Goal: Task Accomplishment & Management: Manage account settings

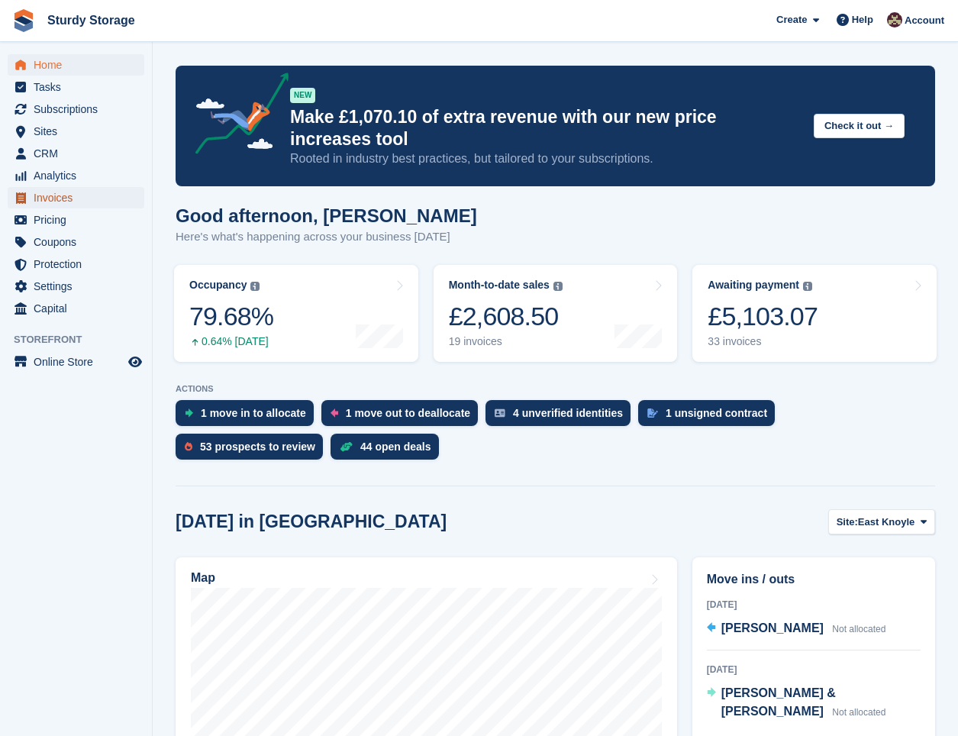
click at [45, 191] on span "Invoices" at bounding box center [80, 197] width 92 height 21
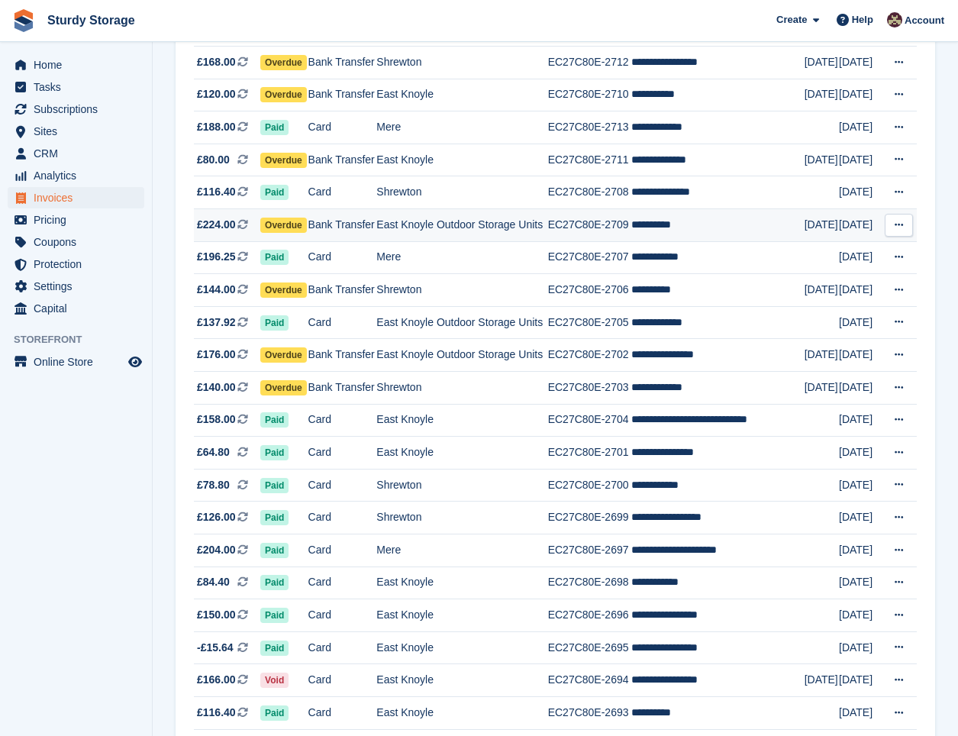
scroll to position [509, 0]
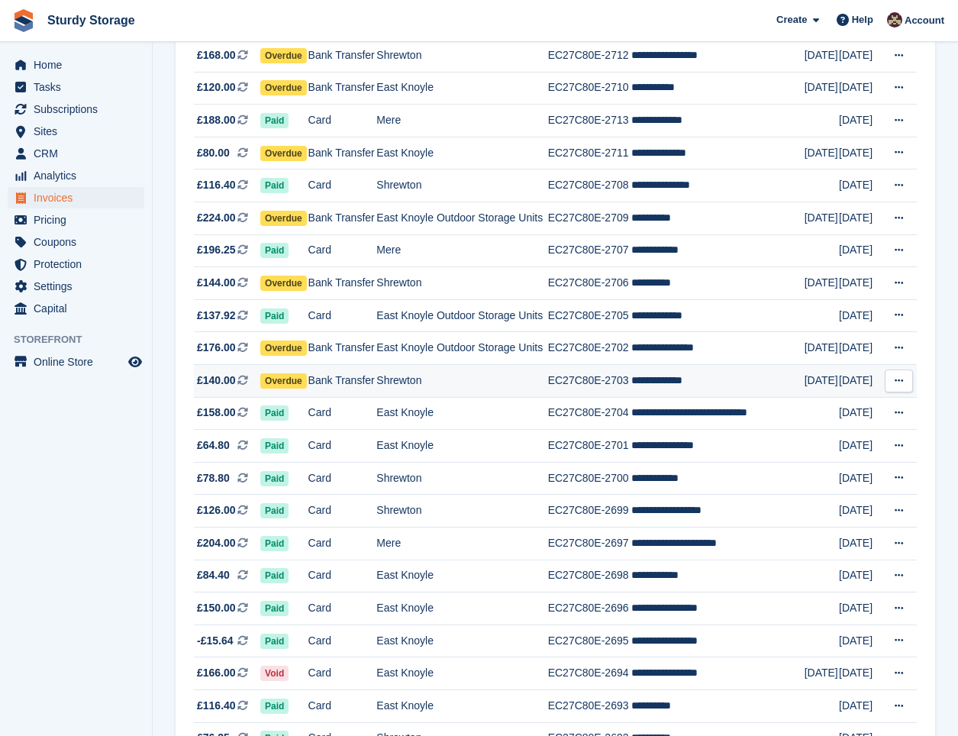
click at [292, 381] on span "Overdue" at bounding box center [283, 380] width 47 height 15
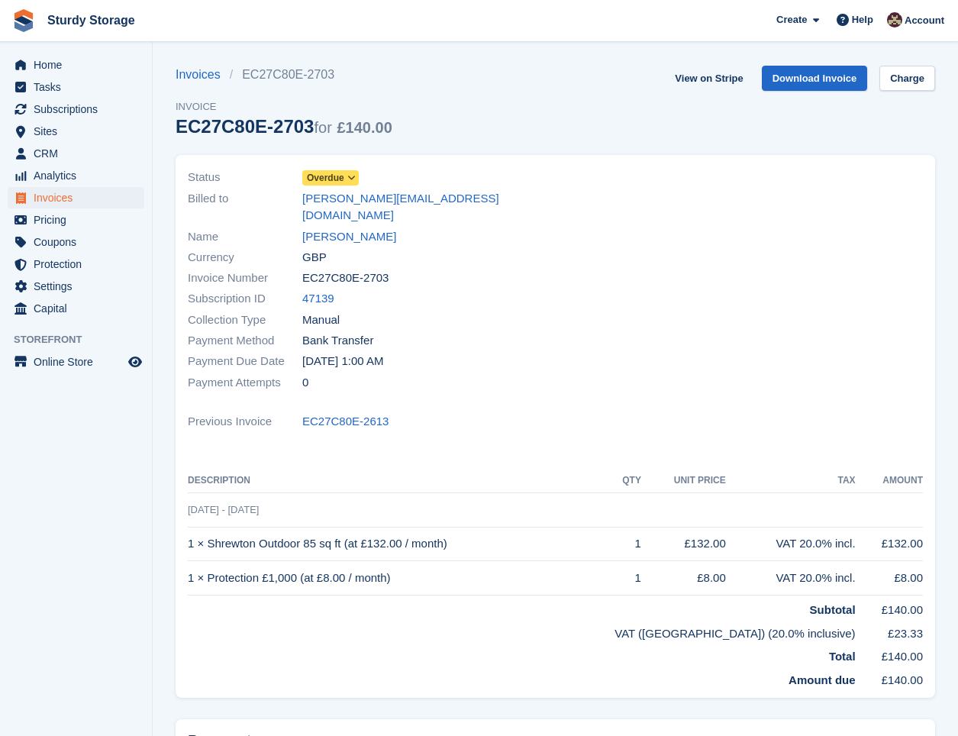
click at [323, 179] on span "Overdue" at bounding box center [325, 178] width 37 height 14
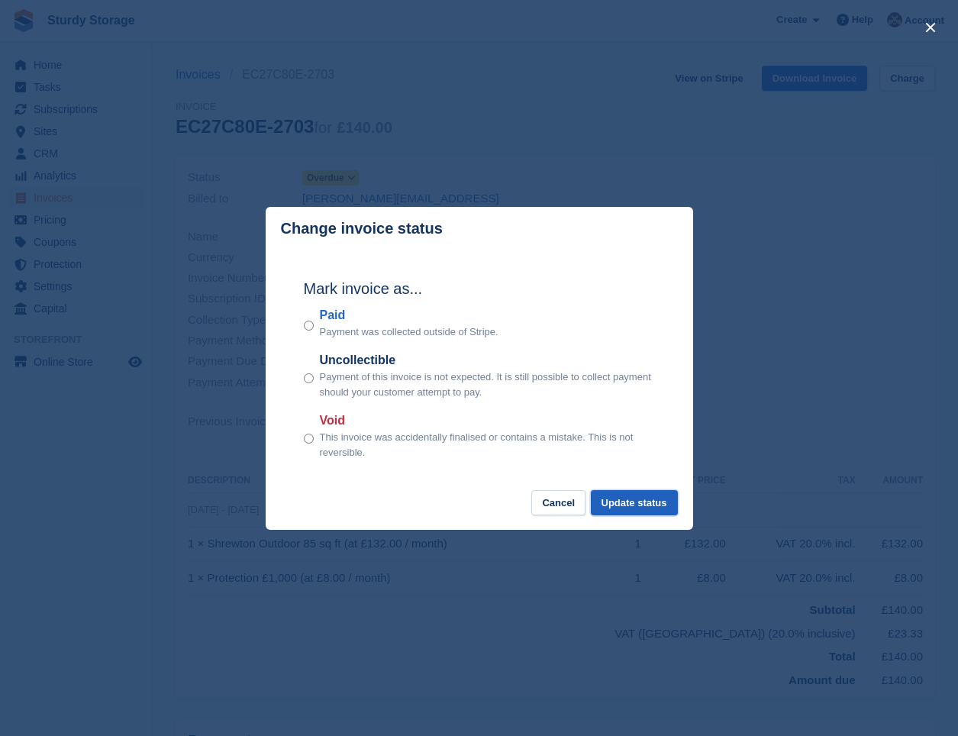
click at [635, 507] on button "Update status" at bounding box center [634, 502] width 87 height 25
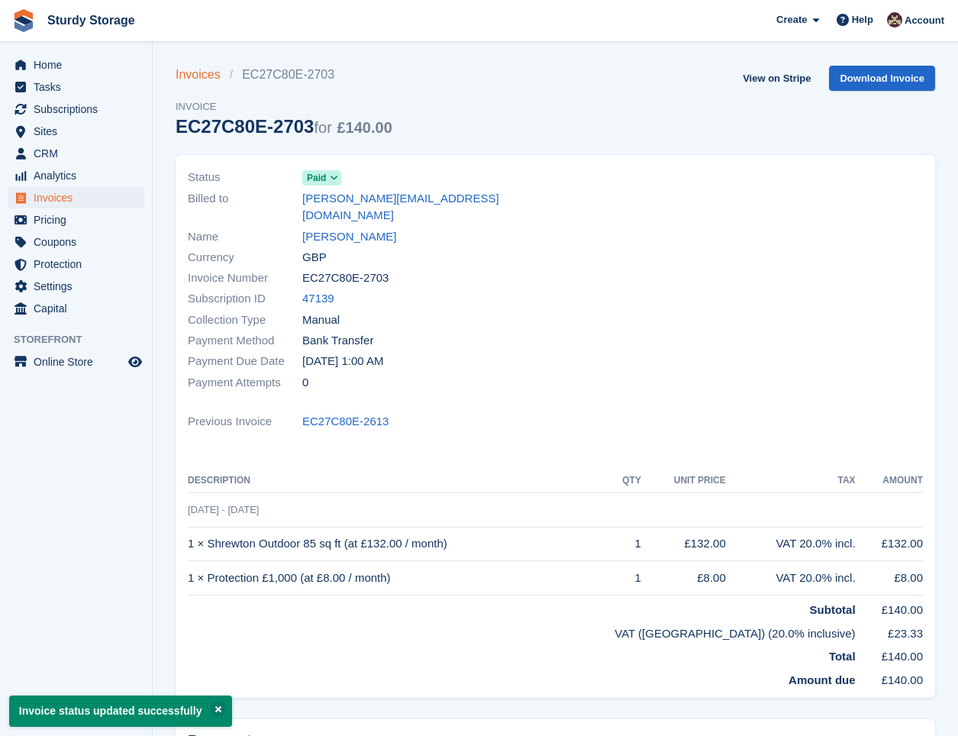
click at [183, 73] on link "Invoices" at bounding box center [203, 75] width 54 height 18
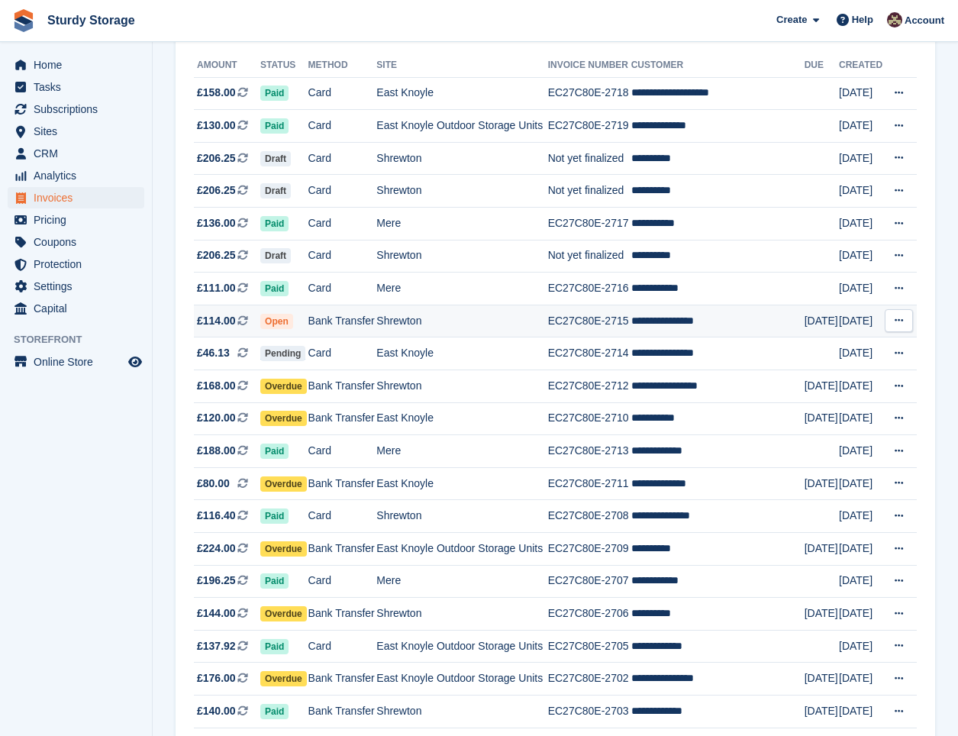
scroll to position [254, 0]
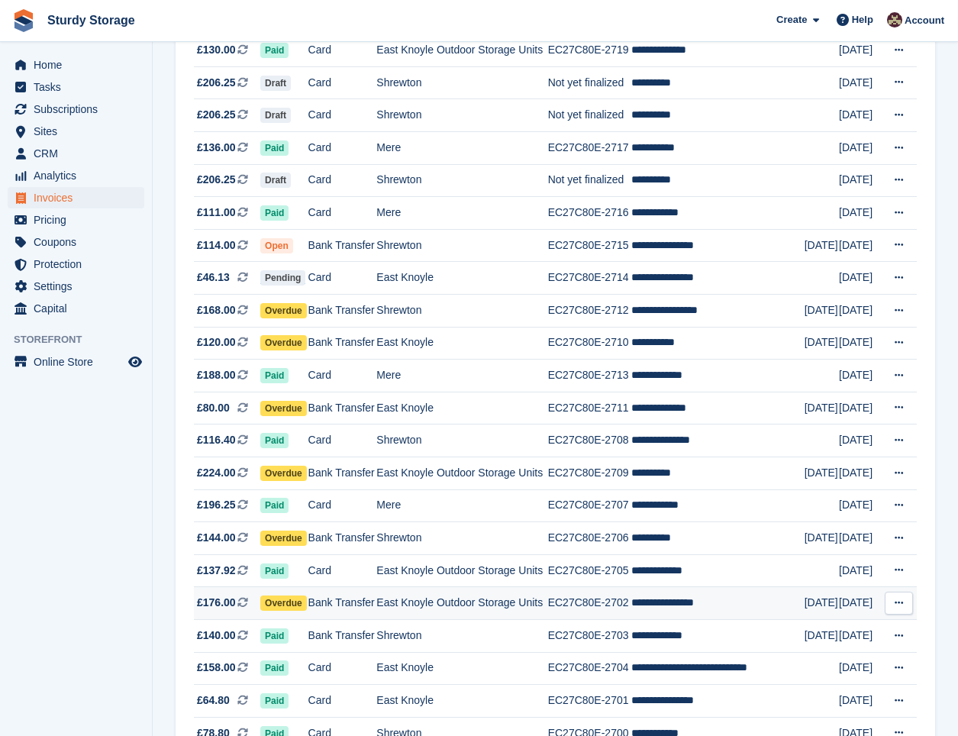
click at [289, 603] on span "Overdue" at bounding box center [283, 603] width 47 height 15
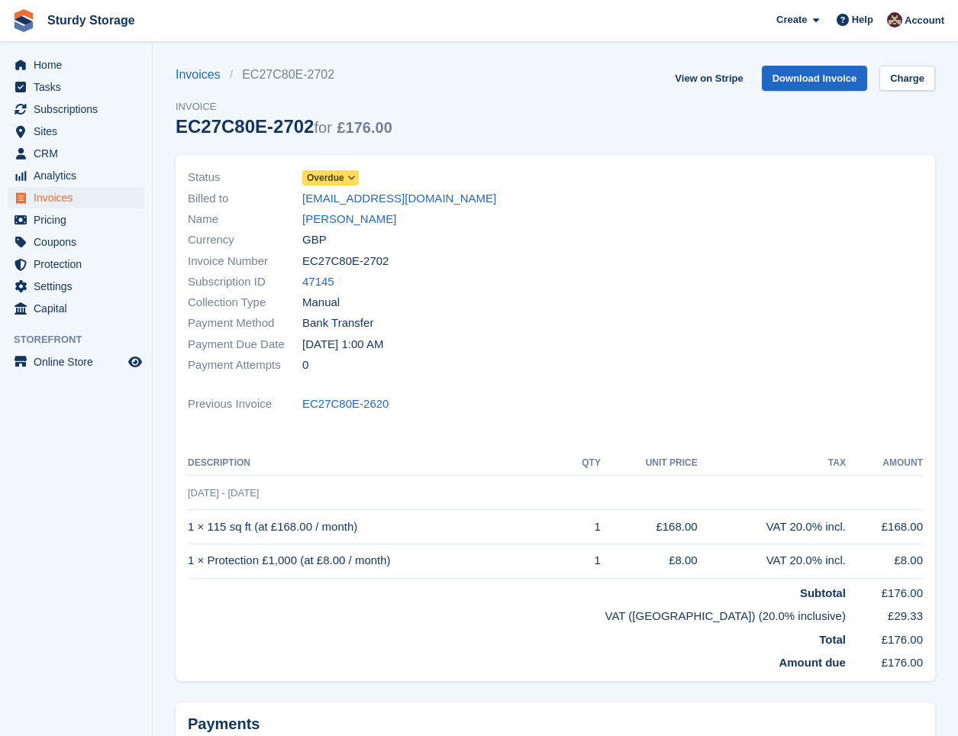
click at [315, 176] on span "Overdue" at bounding box center [325, 178] width 37 height 14
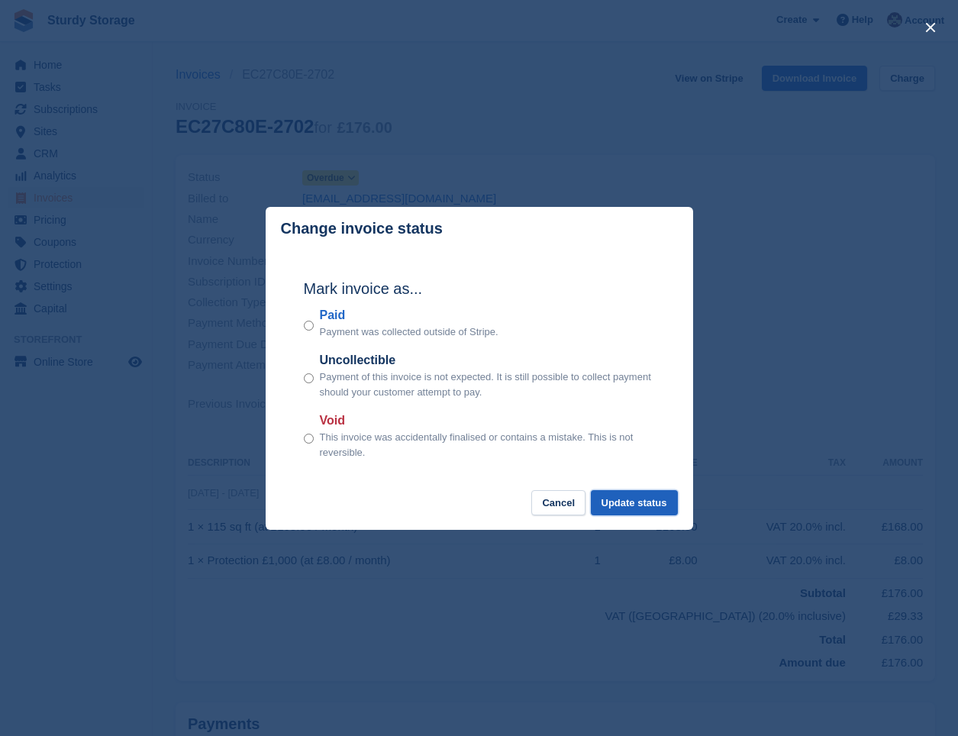
click at [625, 508] on button "Update status" at bounding box center [634, 502] width 87 height 25
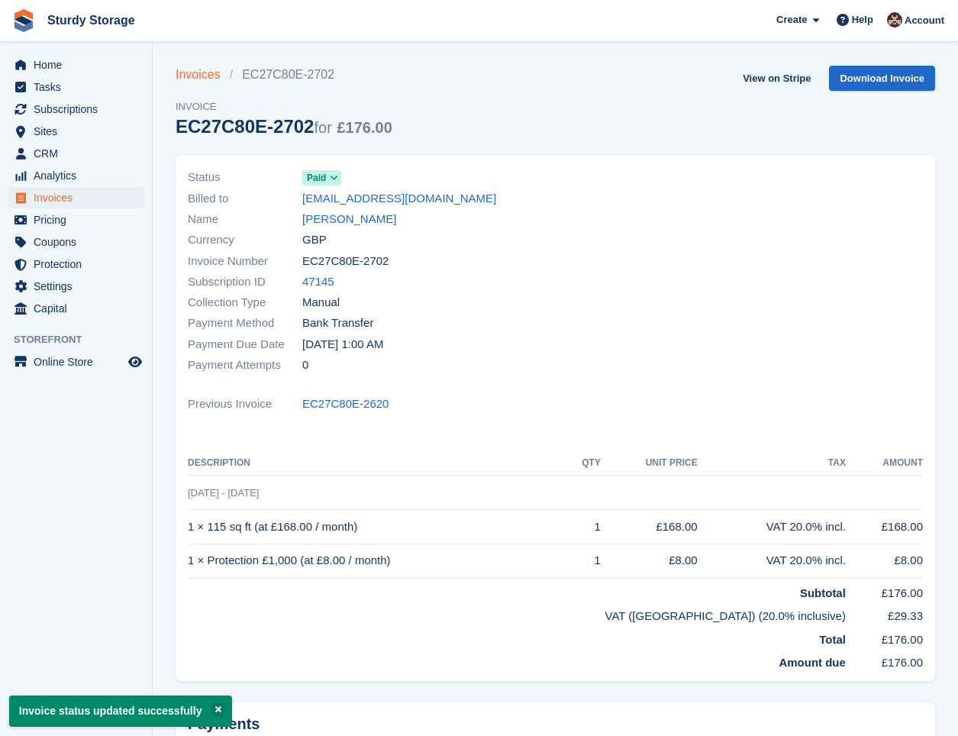
click at [192, 74] on link "Invoices" at bounding box center [203, 75] width 54 height 18
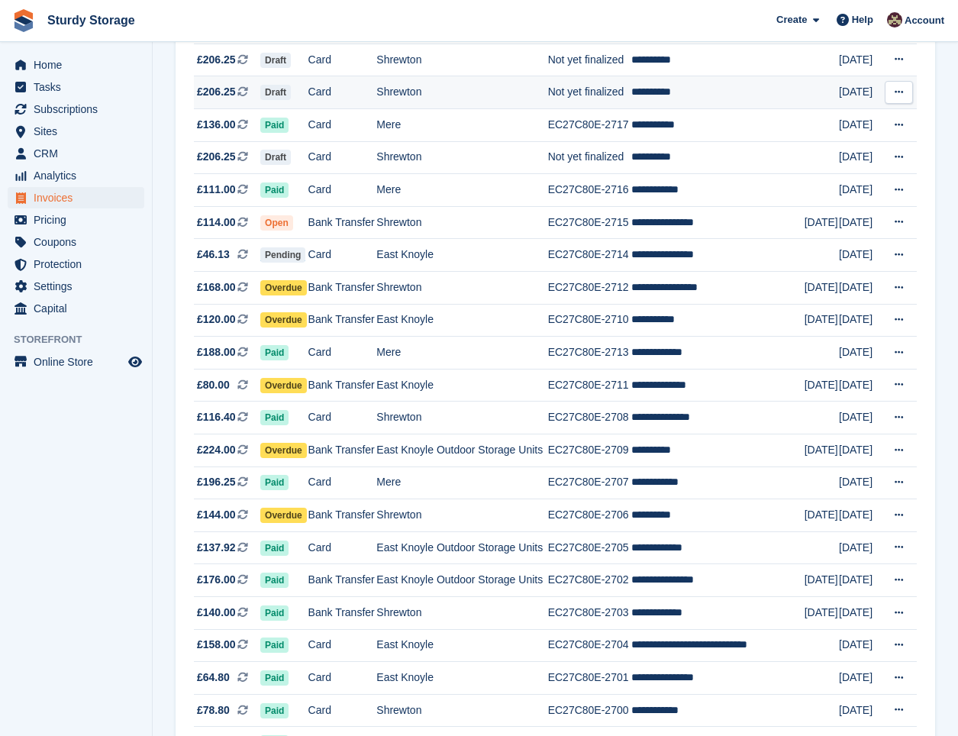
scroll to position [382, 0]
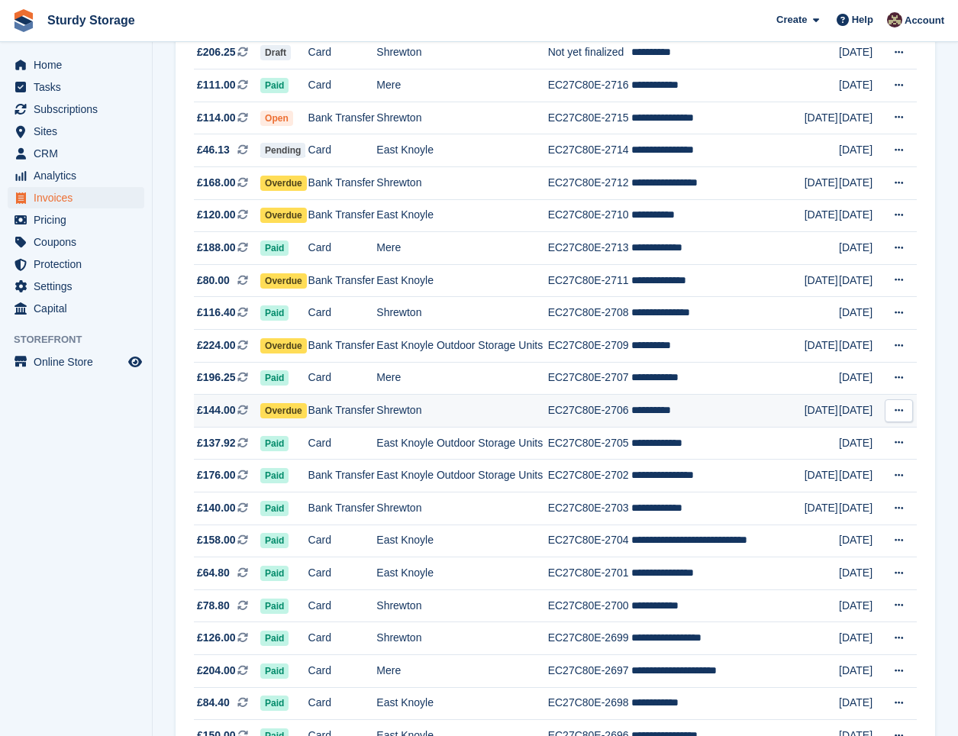
click at [284, 403] on span "Overdue" at bounding box center [283, 410] width 47 height 15
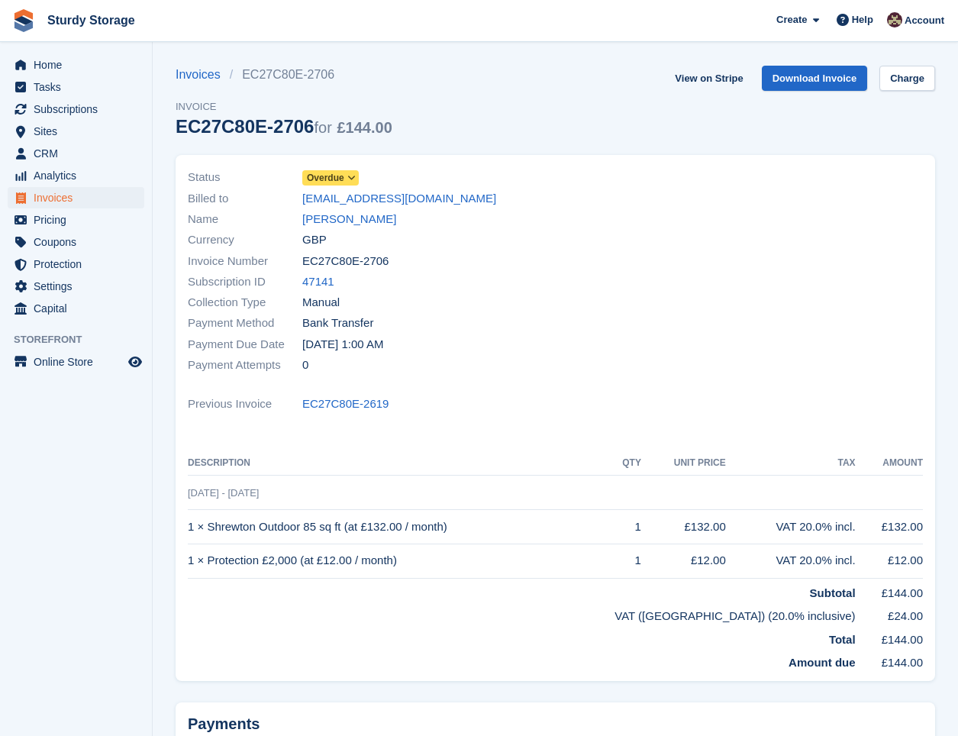
click at [318, 175] on span "Overdue" at bounding box center [325, 178] width 37 height 14
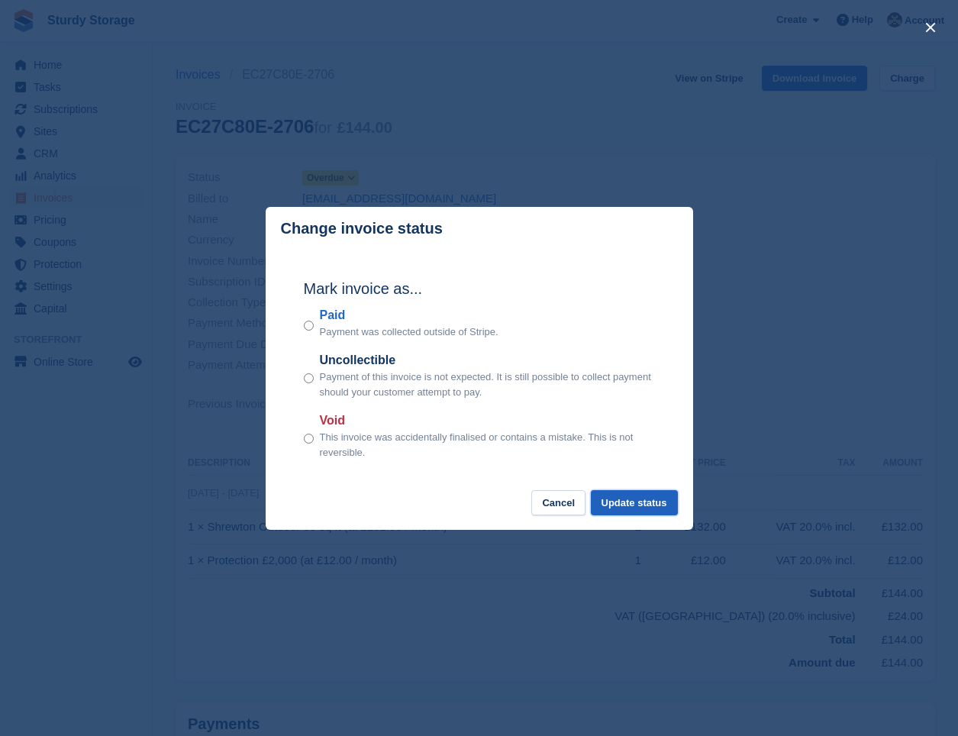
click at [620, 502] on button "Update status" at bounding box center [634, 502] width 87 height 25
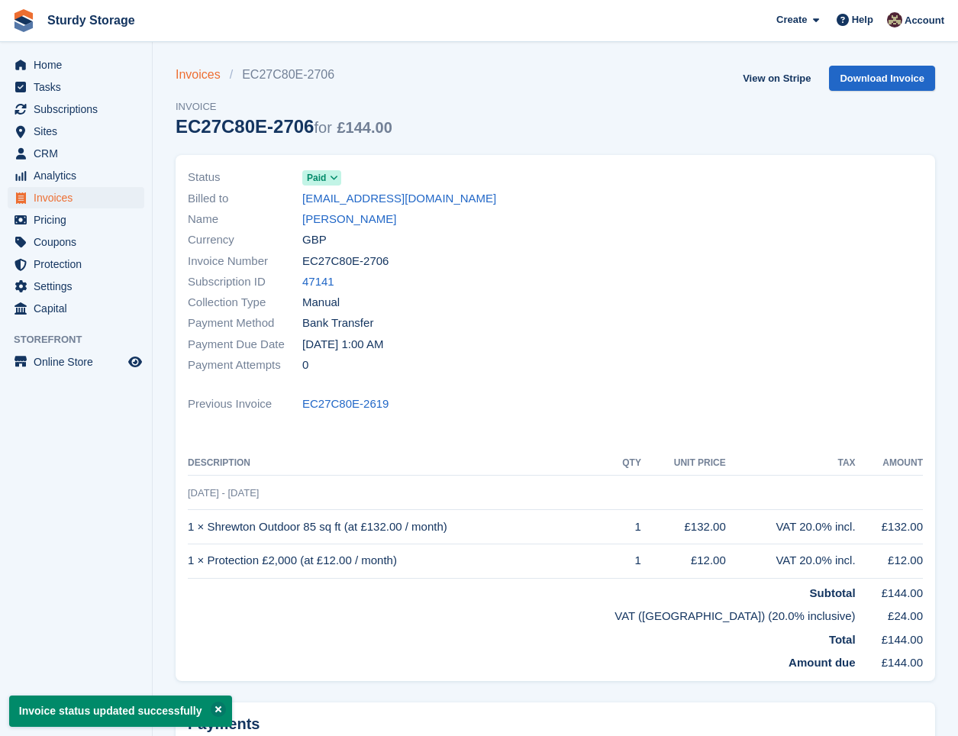
click at [184, 79] on link "Invoices" at bounding box center [203, 75] width 54 height 18
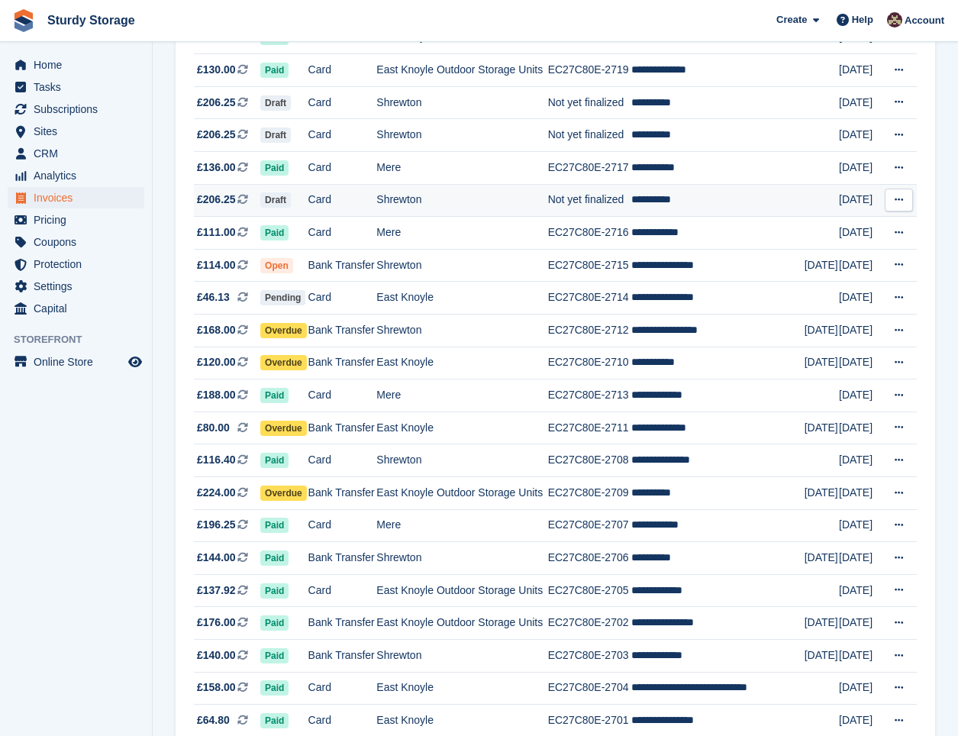
scroll to position [254, 0]
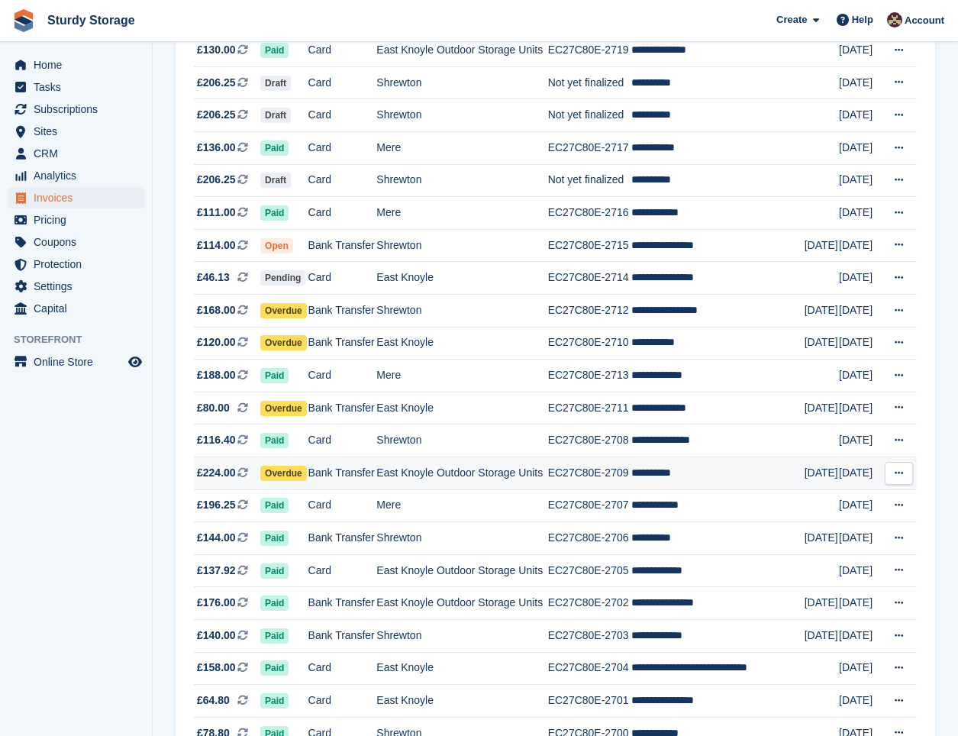
click at [282, 472] on span "Overdue" at bounding box center [283, 473] width 47 height 15
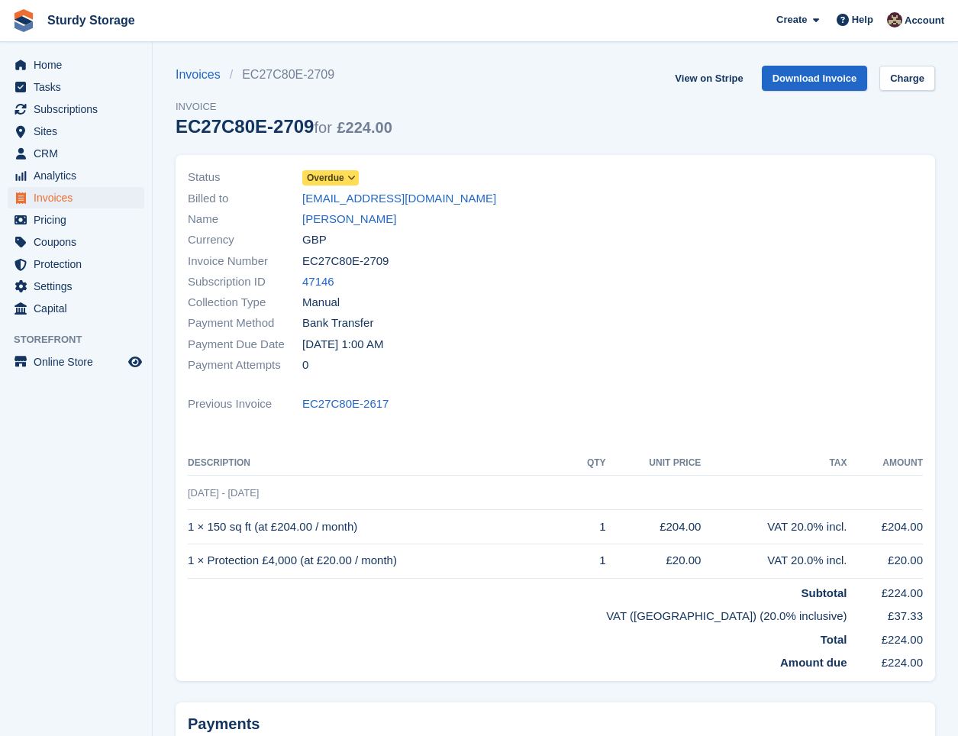
click at [353, 174] on icon at bounding box center [351, 177] width 8 height 9
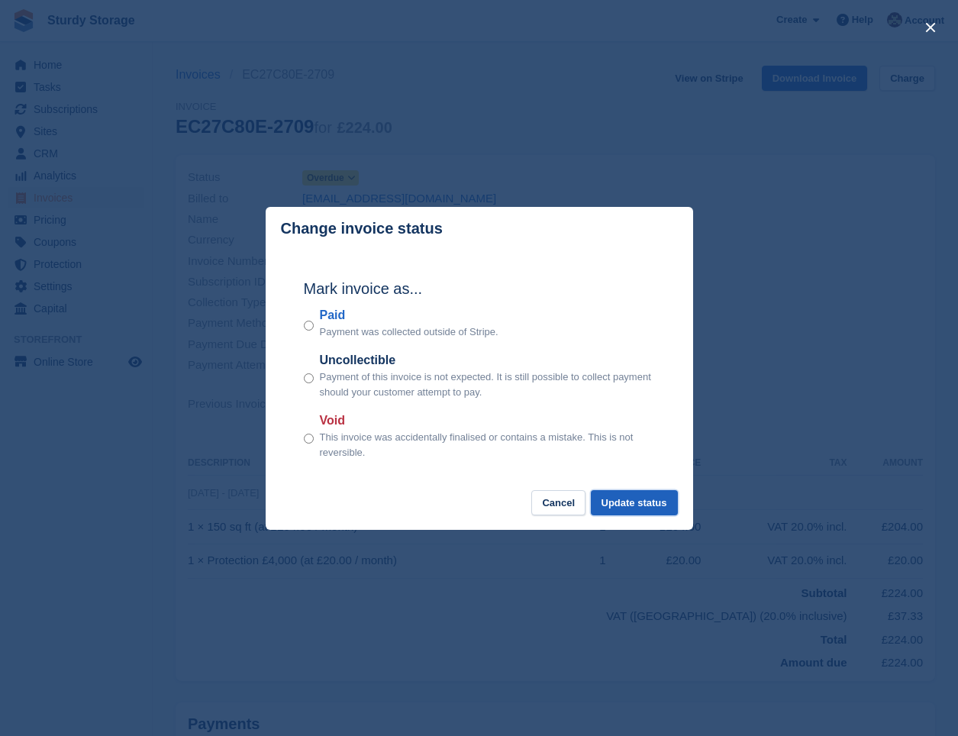
click at [627, 502] on button "Update status" at bounding box center [634, 502] width 87 height 25
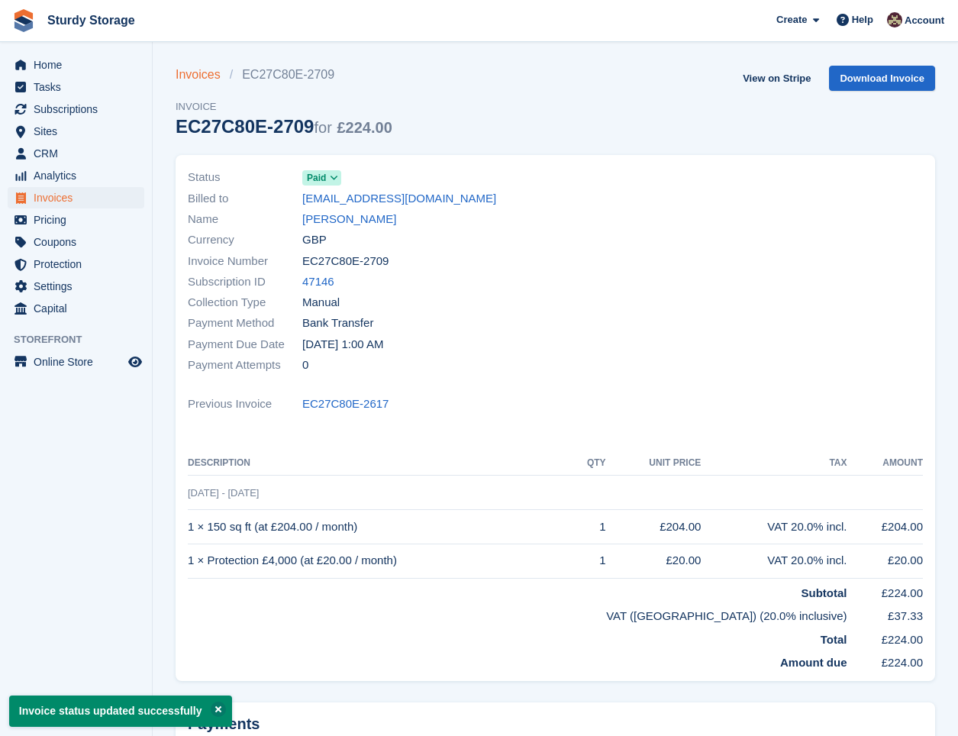
click at [186, 77] on link "Invoices" at bounding box center [203, 75] width 54 height 18
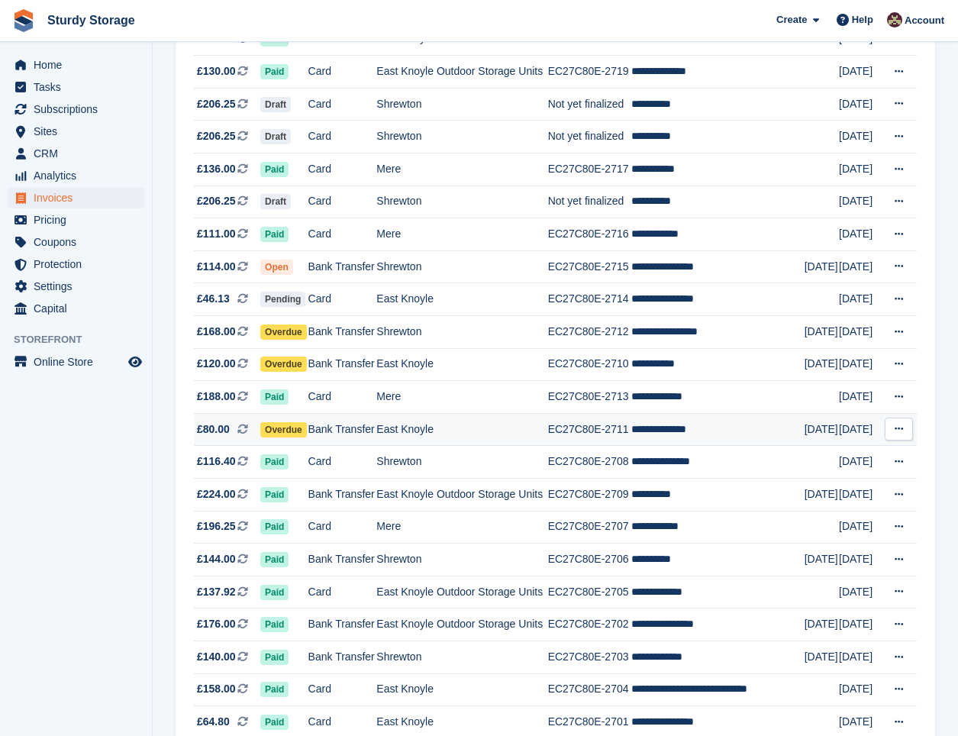
scroll to position [254, 0]
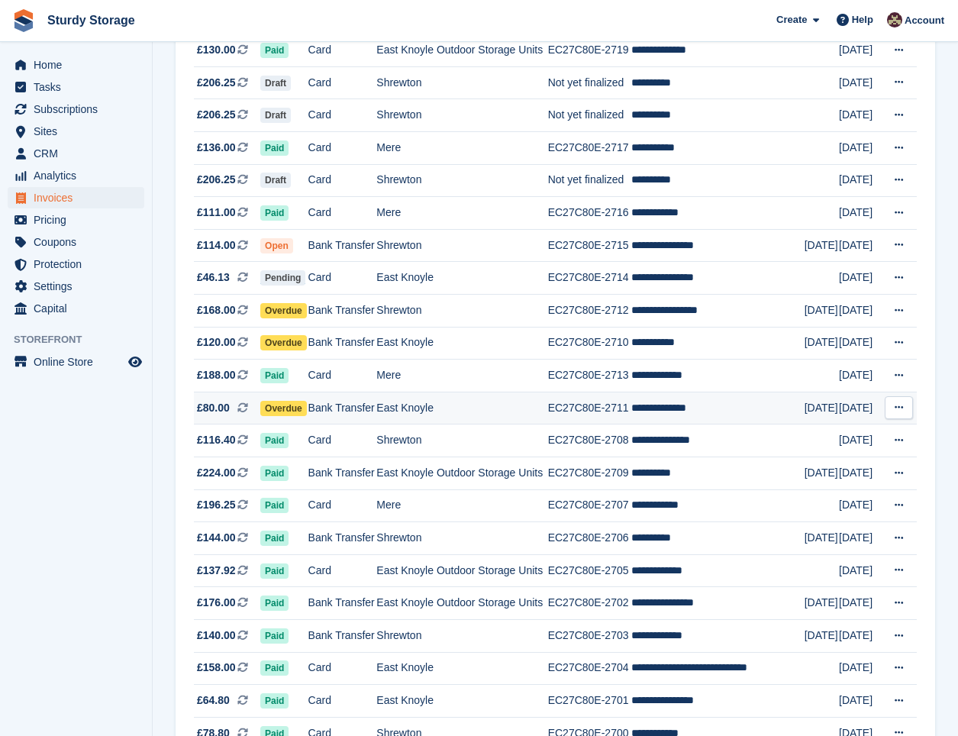
click at [271, 406] on span "Overdue" at bounding box center [283, 408] width 47 height 15
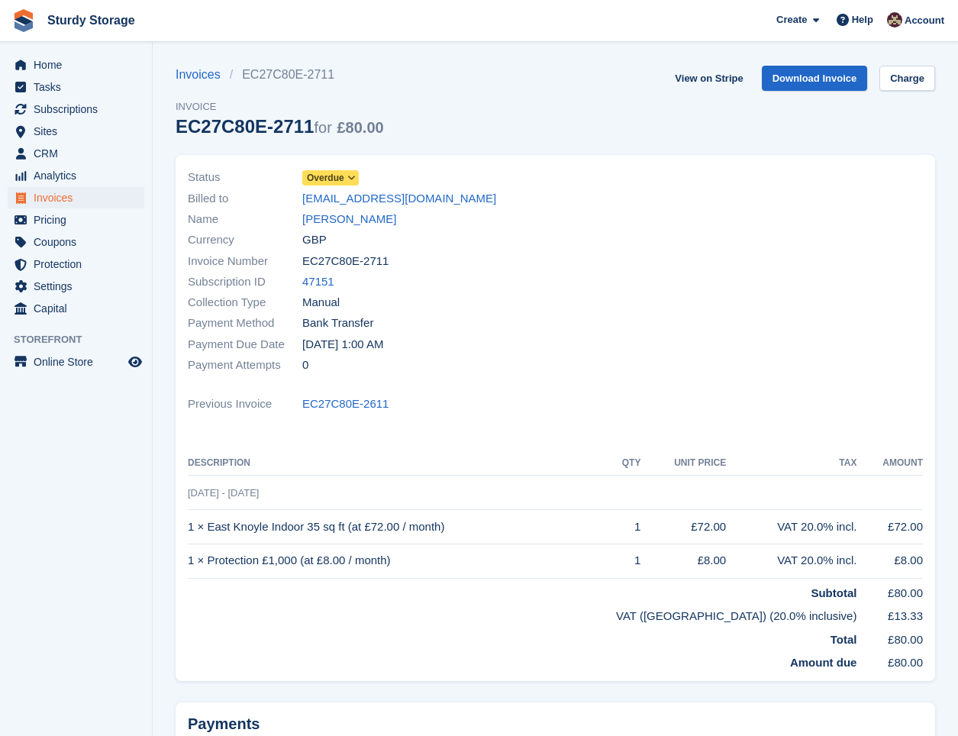
click at [318, 173] on span "Overdue" at bounding box center [325, 178] width 37 height 14
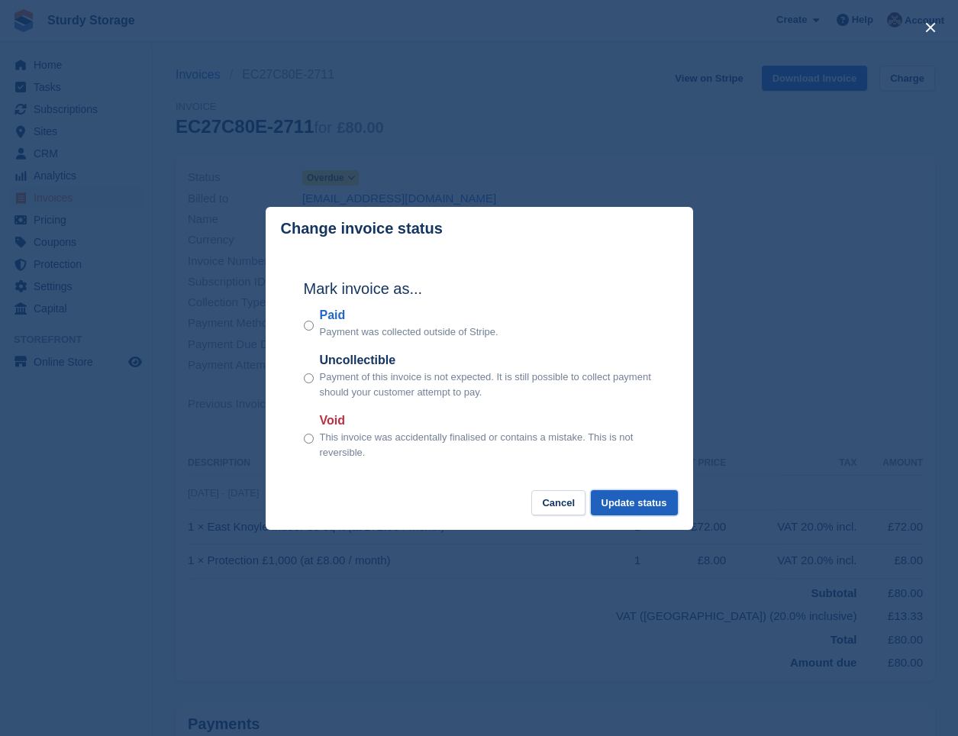
click at [625, 502] on button "Update status" at bounding box center [634, 502] width 87 height 25
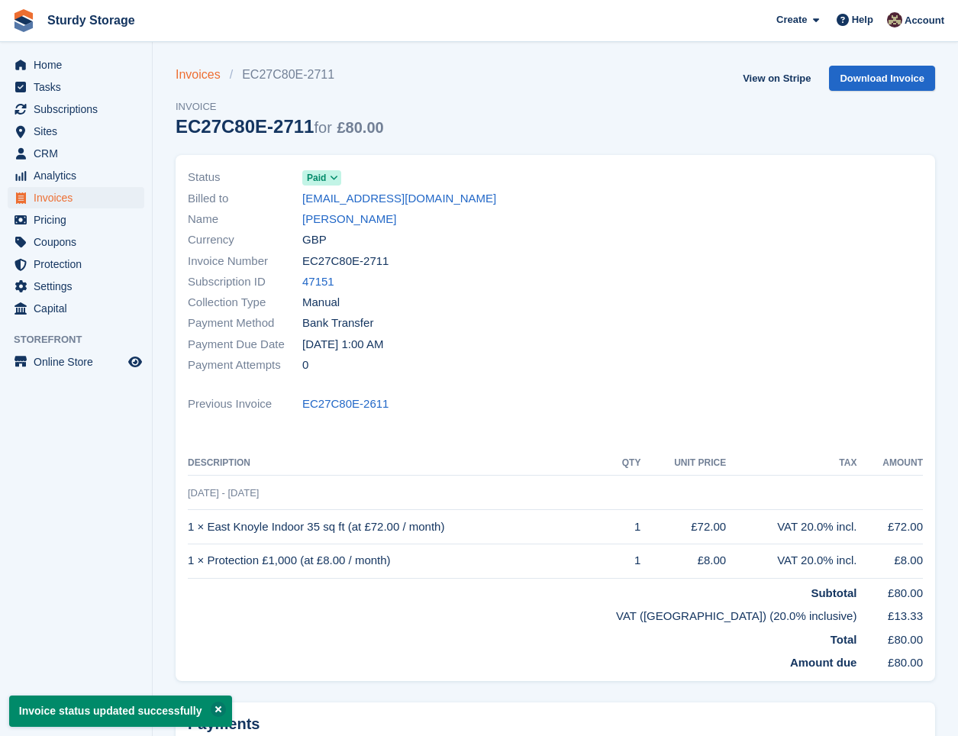
click at [189, 74] on link "Invoices" at bounding box center [203, 75] width 54 height 18
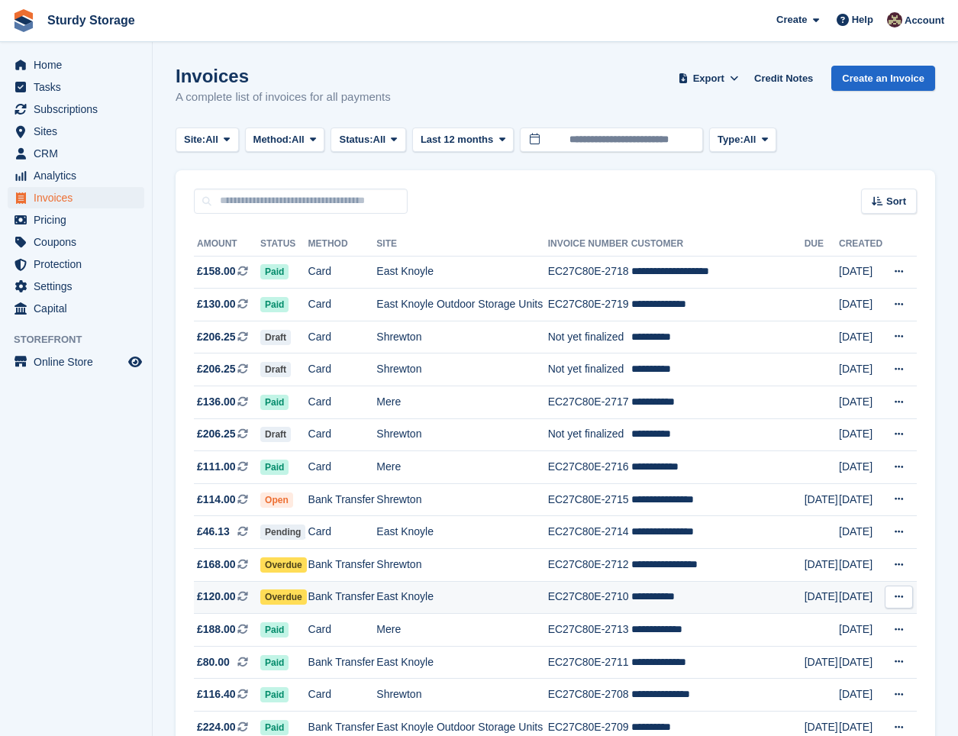
click at [282, 596] on span "Overdue" at bounding box center [283, 596] width 47 height 15
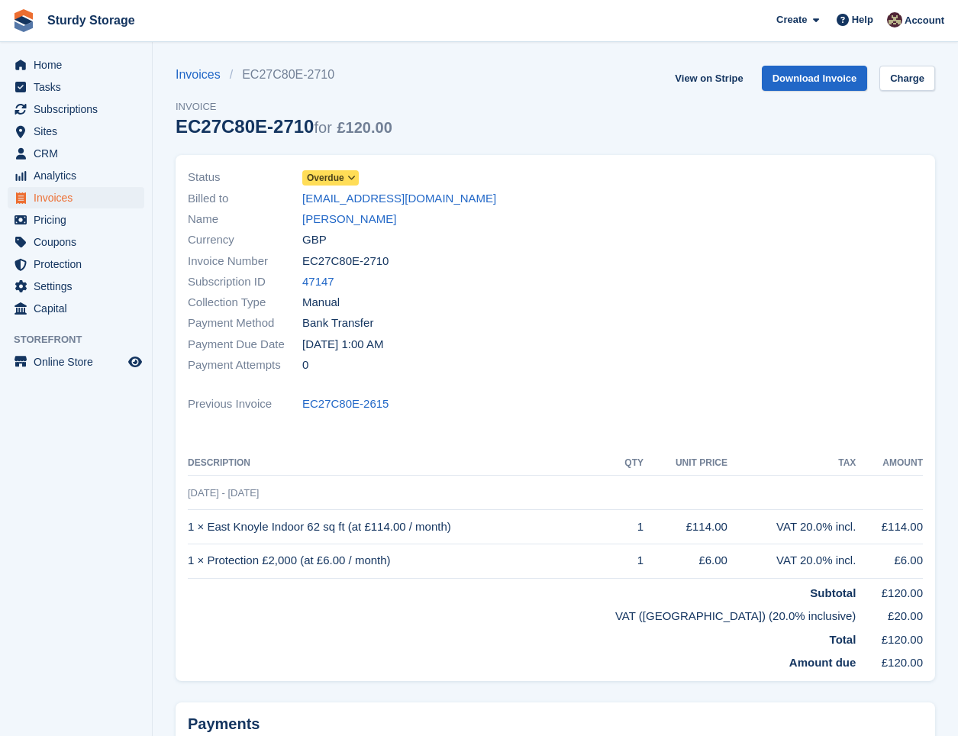
click at [335, 170] on span "Overdue" at bounding box center [330, 177] width 57 height 15
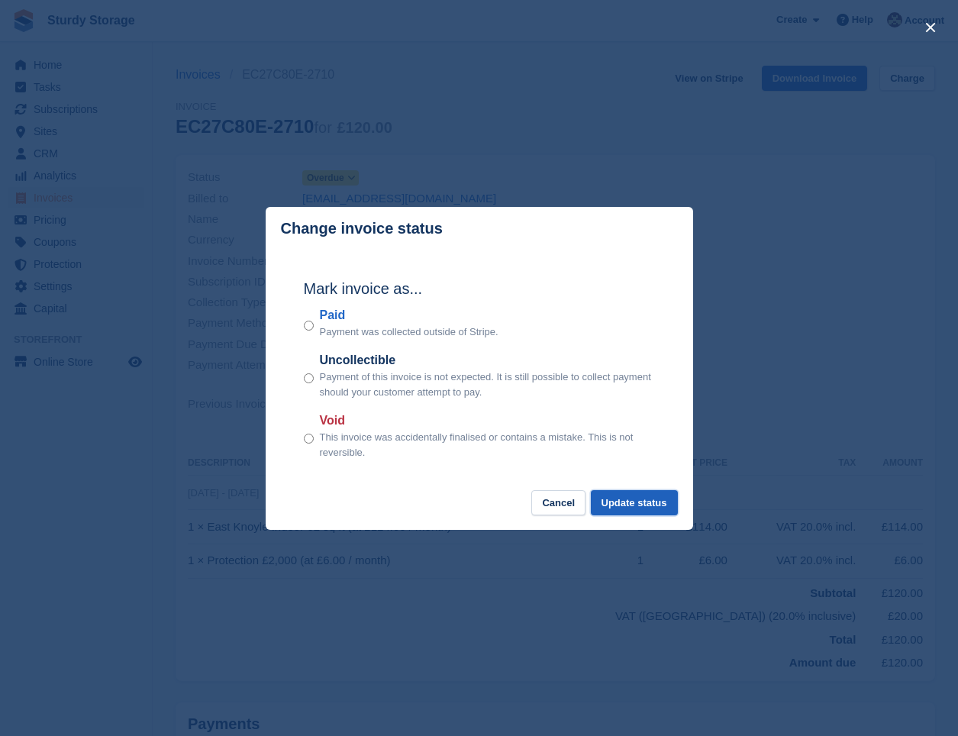
click at [652, 502] on button "Update status" at bounding box center [634, 502] width 87 height 25
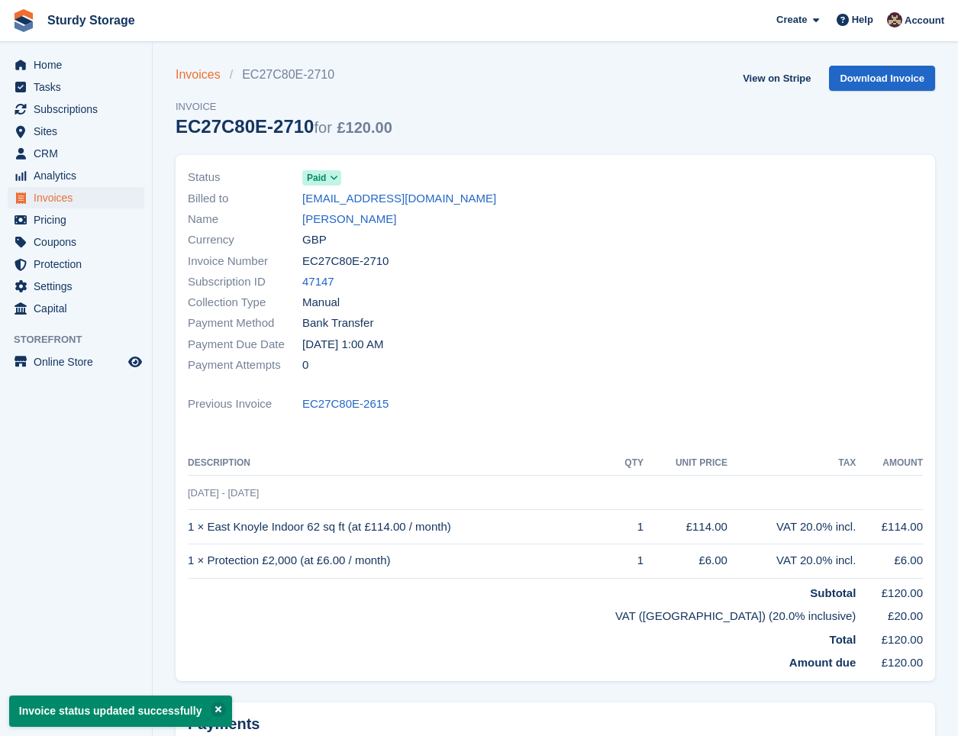
click at [183, 73] on link "Invoices" at bounding box center [203, 75] width 54 height 18
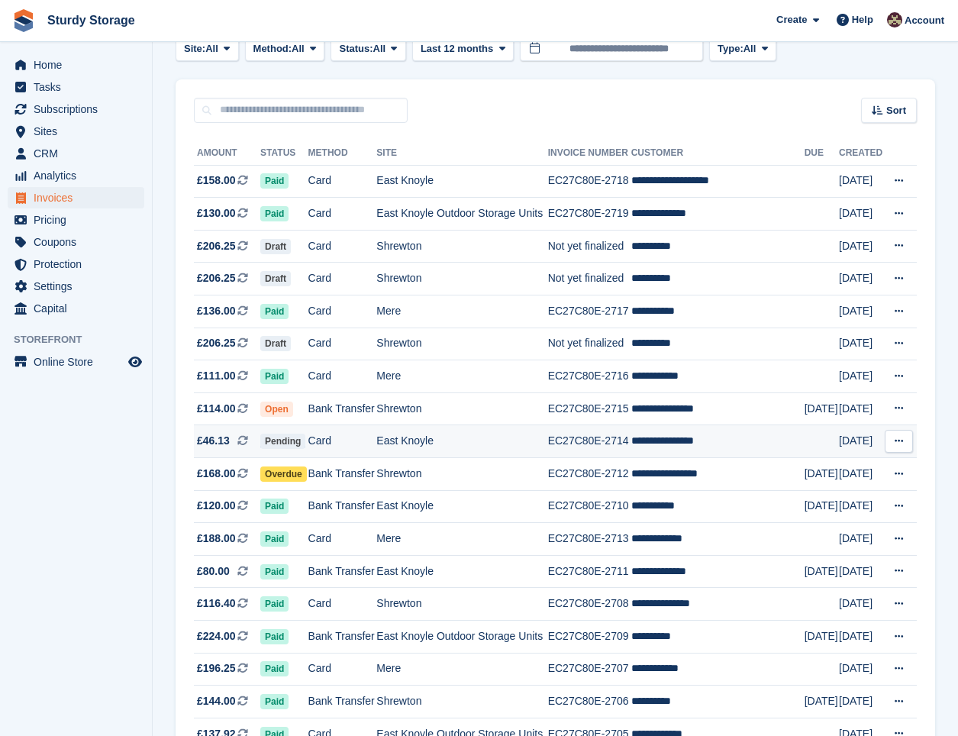
scroll to position [128, 0]
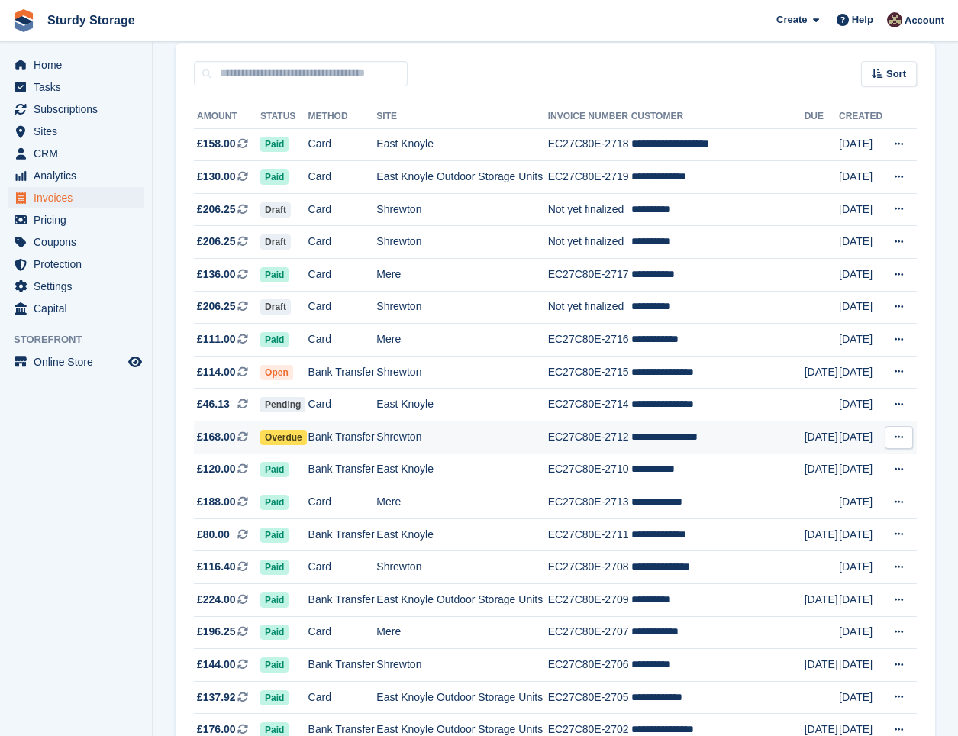
click at [282, 432] on span "Overdue" at bounding box center [283, 437] width 47 height 15
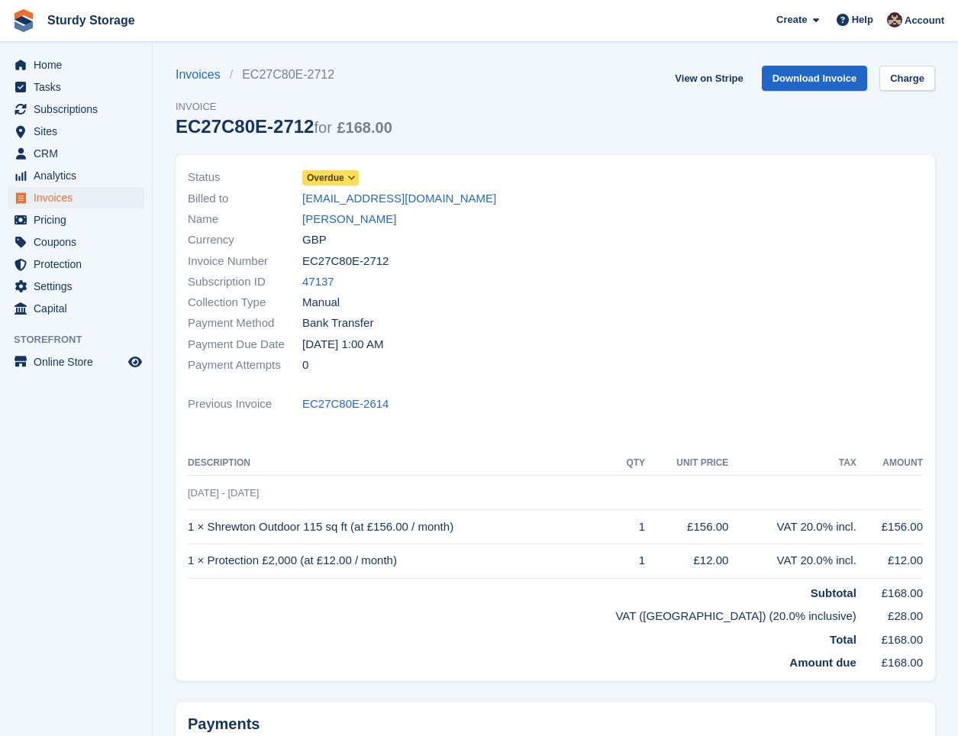
click at [329, 176] on span "Overdue" at bounding box center [325, 178] width 37 height 14
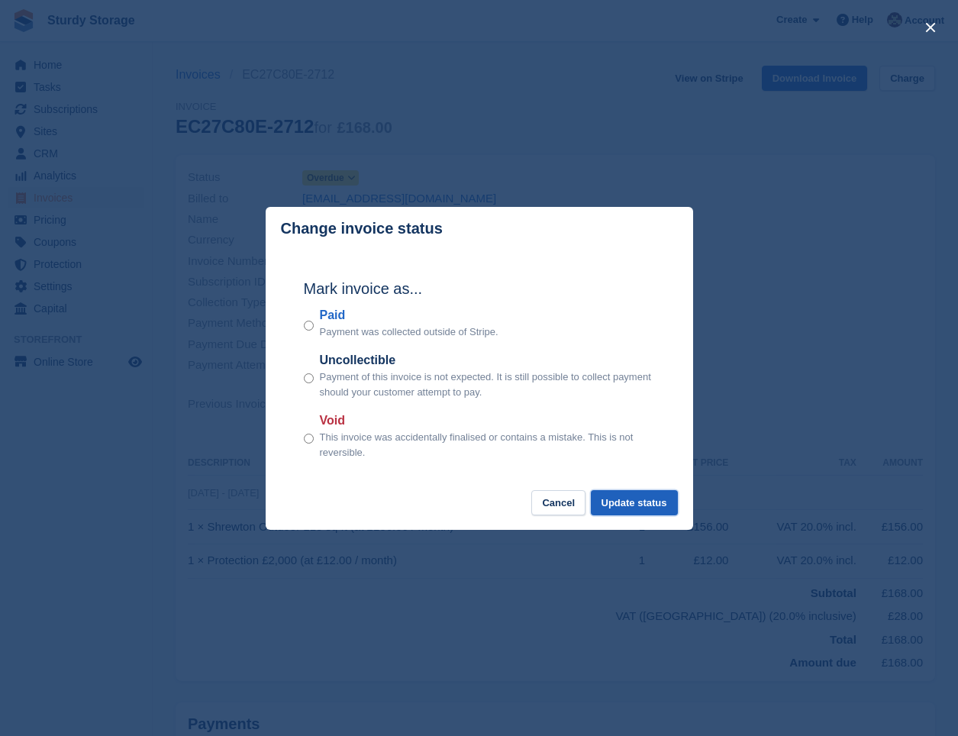
click at [623, 509] on button "Update status" at bounding box center [634, 502] width 87 height 25
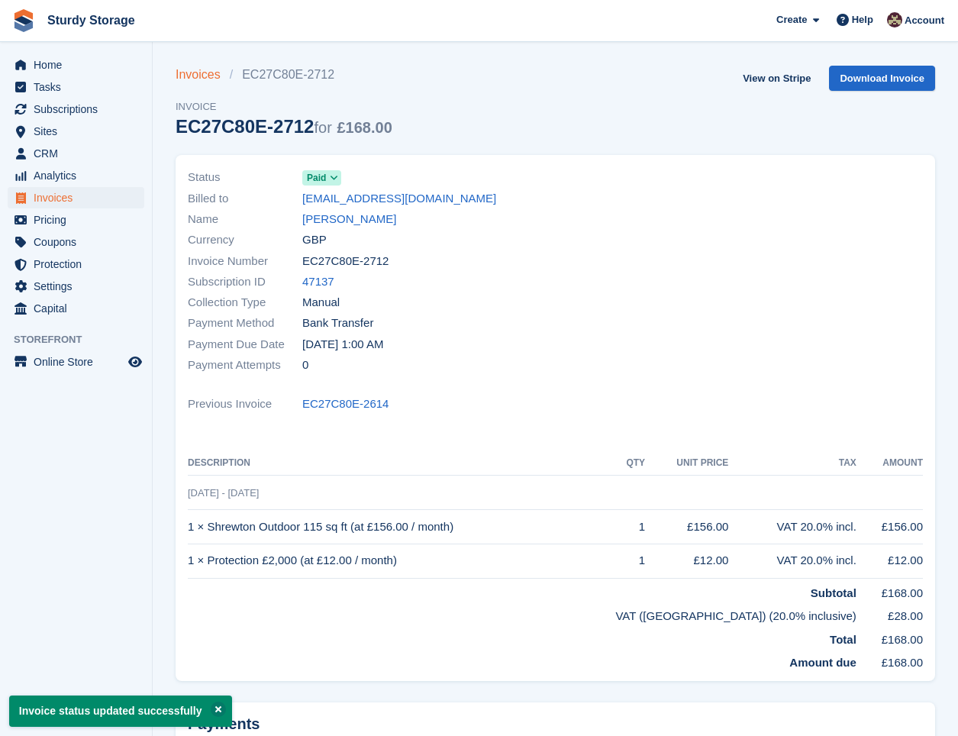
click at [183, 74] on link "Invoices" at bounding box center [203, 75] width 54 height 18
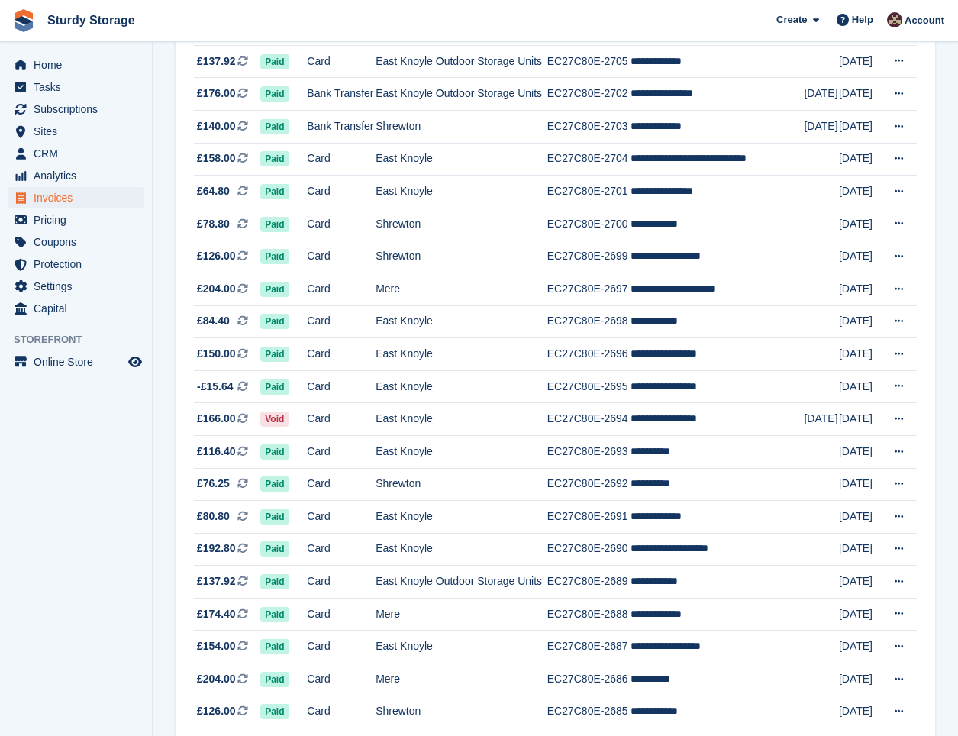
scroll to position [891, 0]
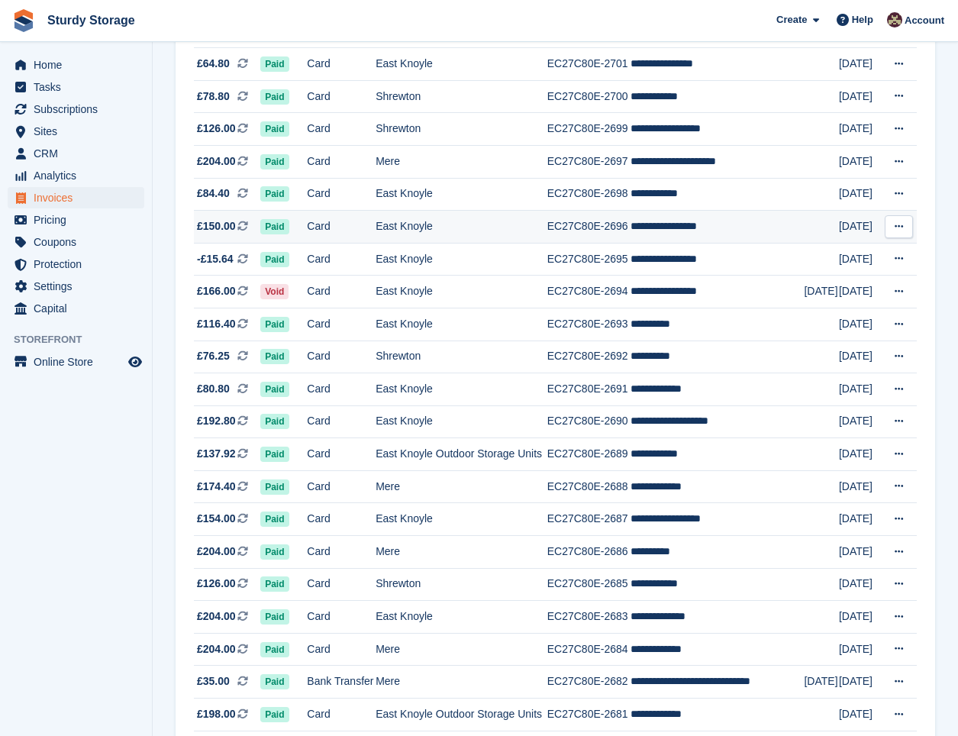
click at [465, 227] on td "East Knoyle" at bounding box center [462, 227] width 172 height 33
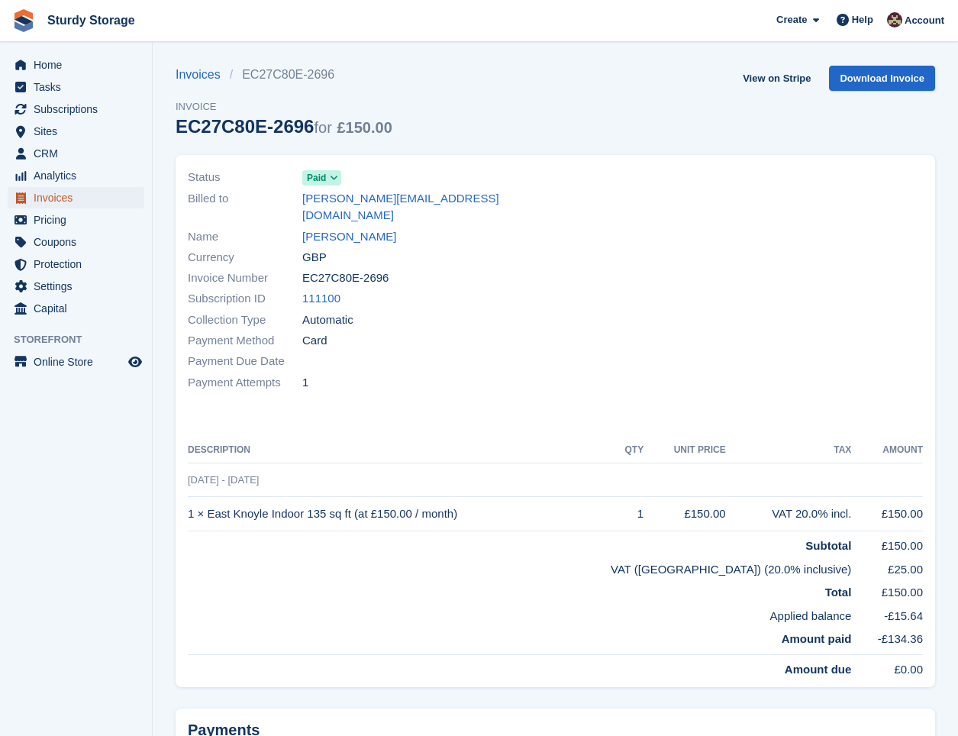
click at [44, 192] on span "Invoices" at bounding box center [80, 197] width 92 height 21
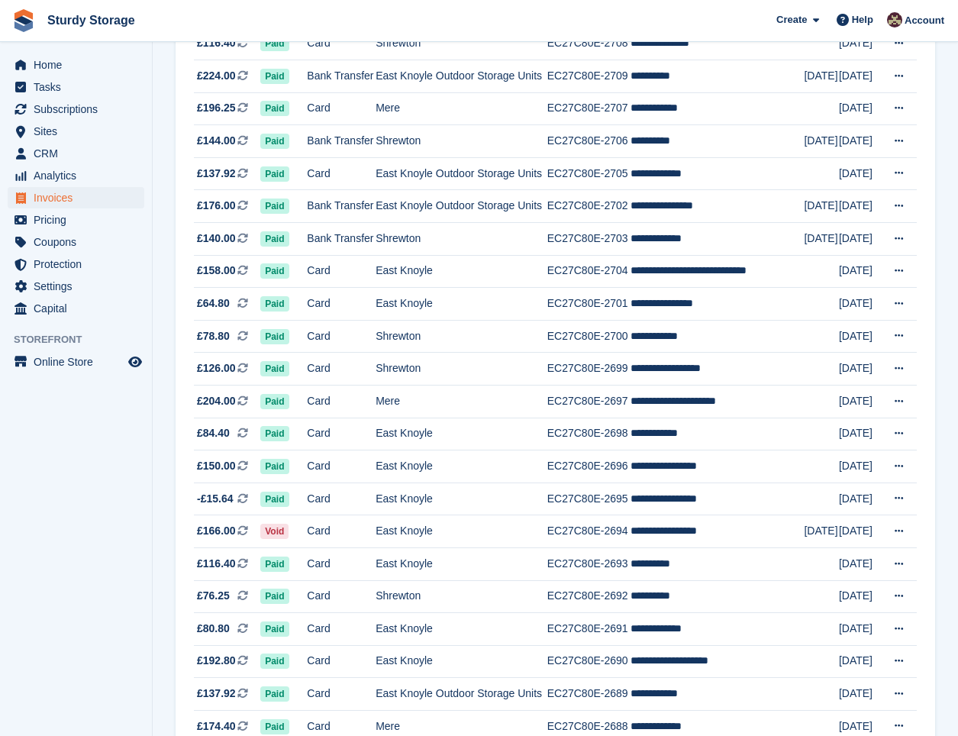
scroll to position [764, 0]
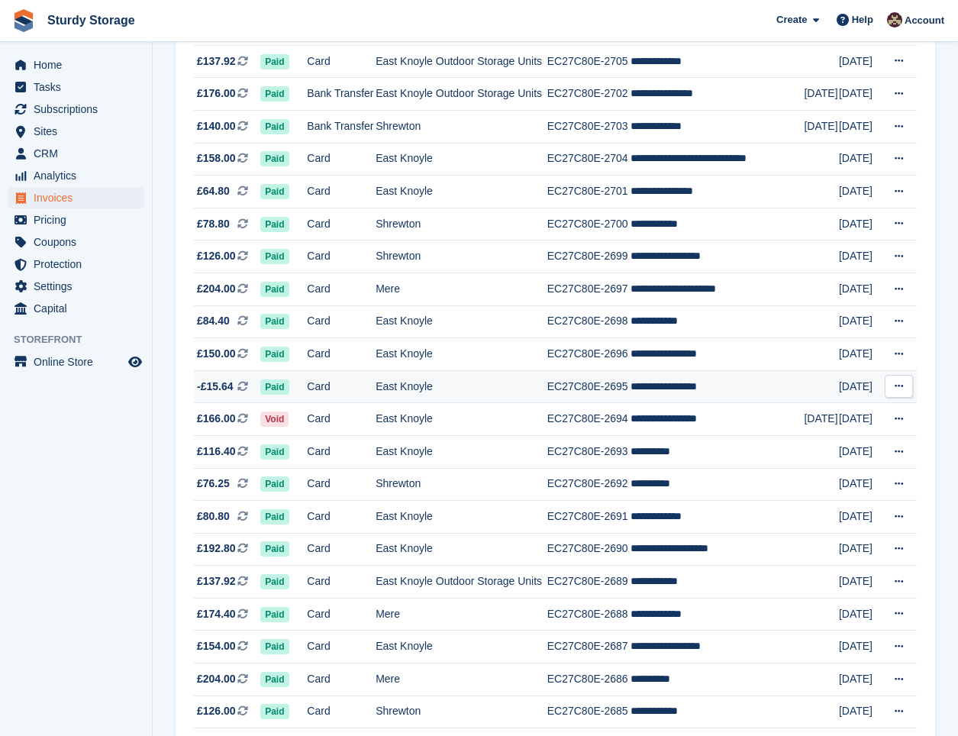
click at [475, 379] on td "East Knoyle" at bounding box center [462, 386] width 172 height 33
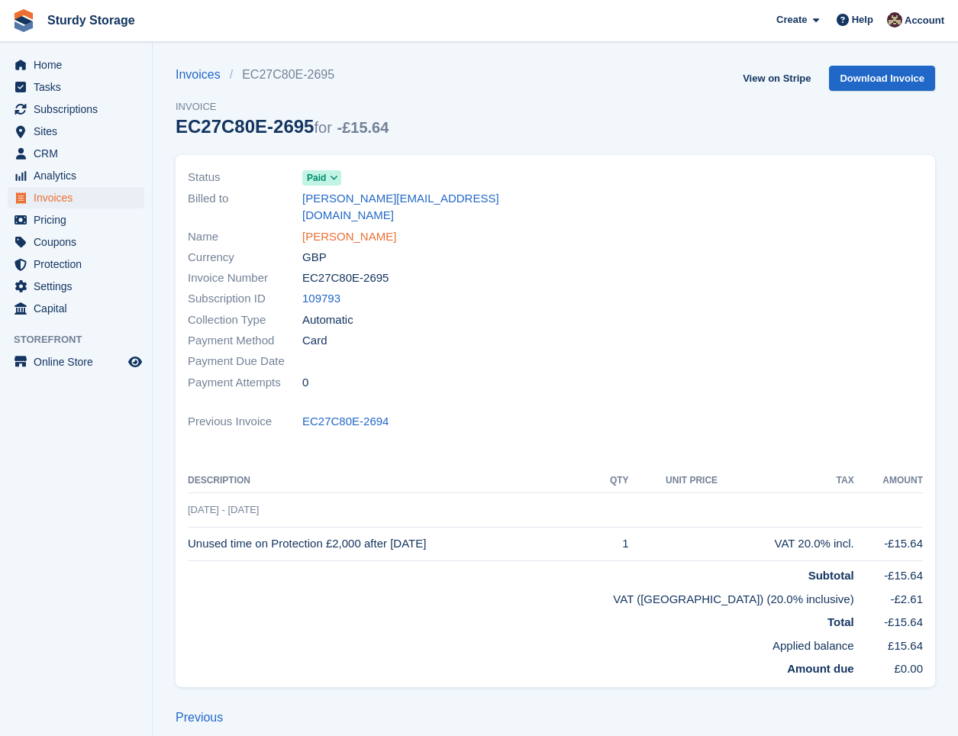
click at [338, 228] on link "[PERSON_NAME]" at bounding box center [349, 237] width 94 height 18
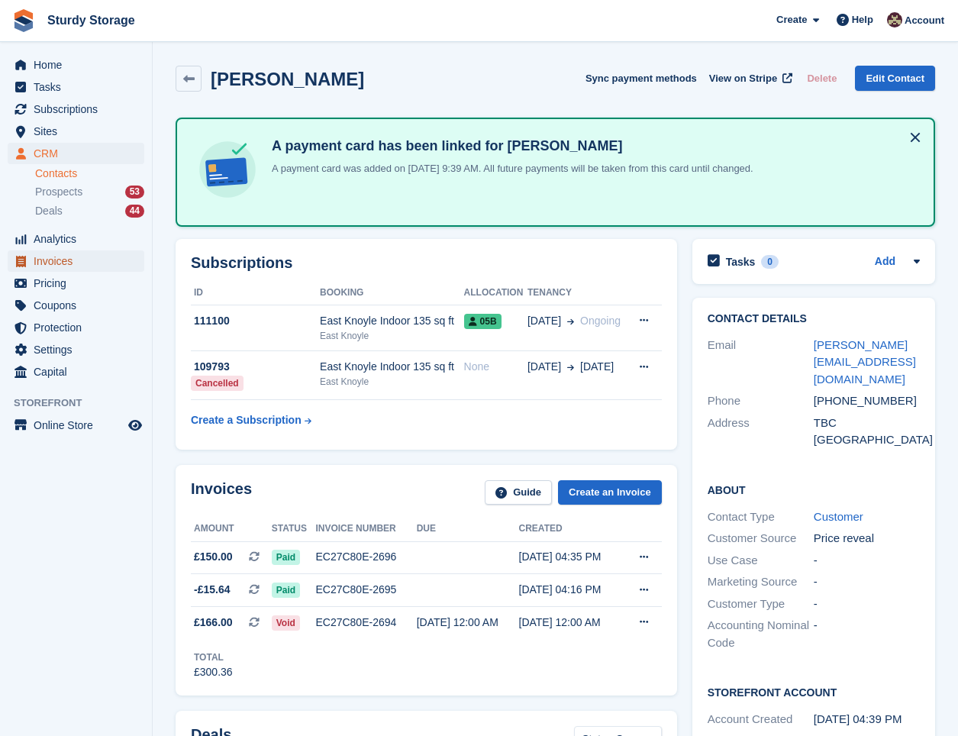
click at [55, 262] on span "Invoices" at bounding box center [80, 260] width 92 height 21
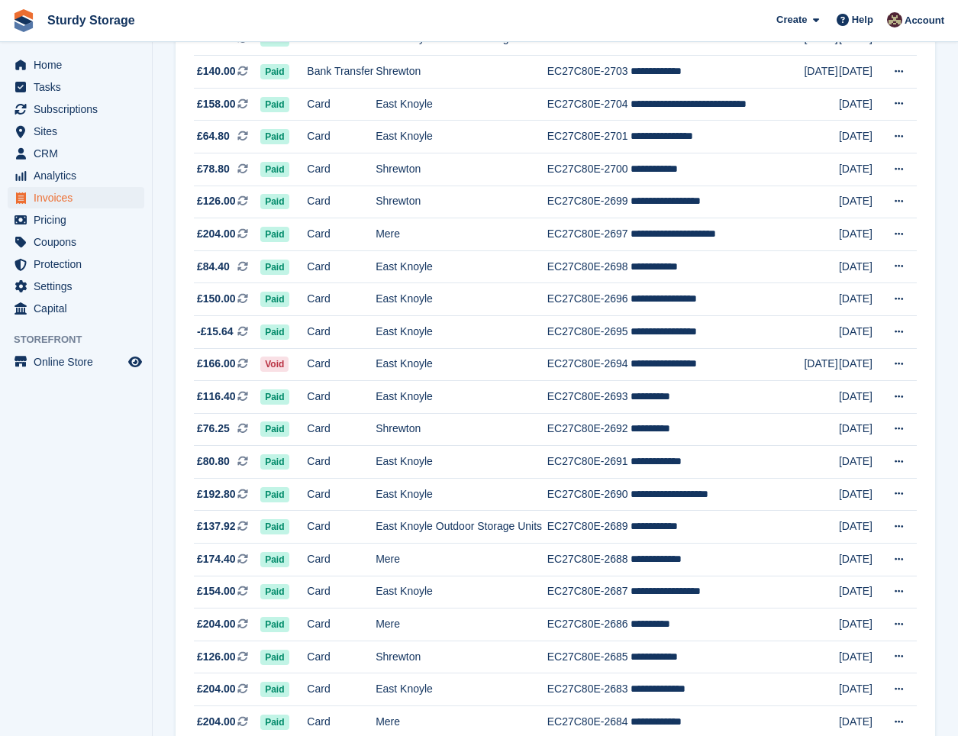
scroll to position [891, 0]
